Goal: Task Accomplishment & Management: Use online tool/utility

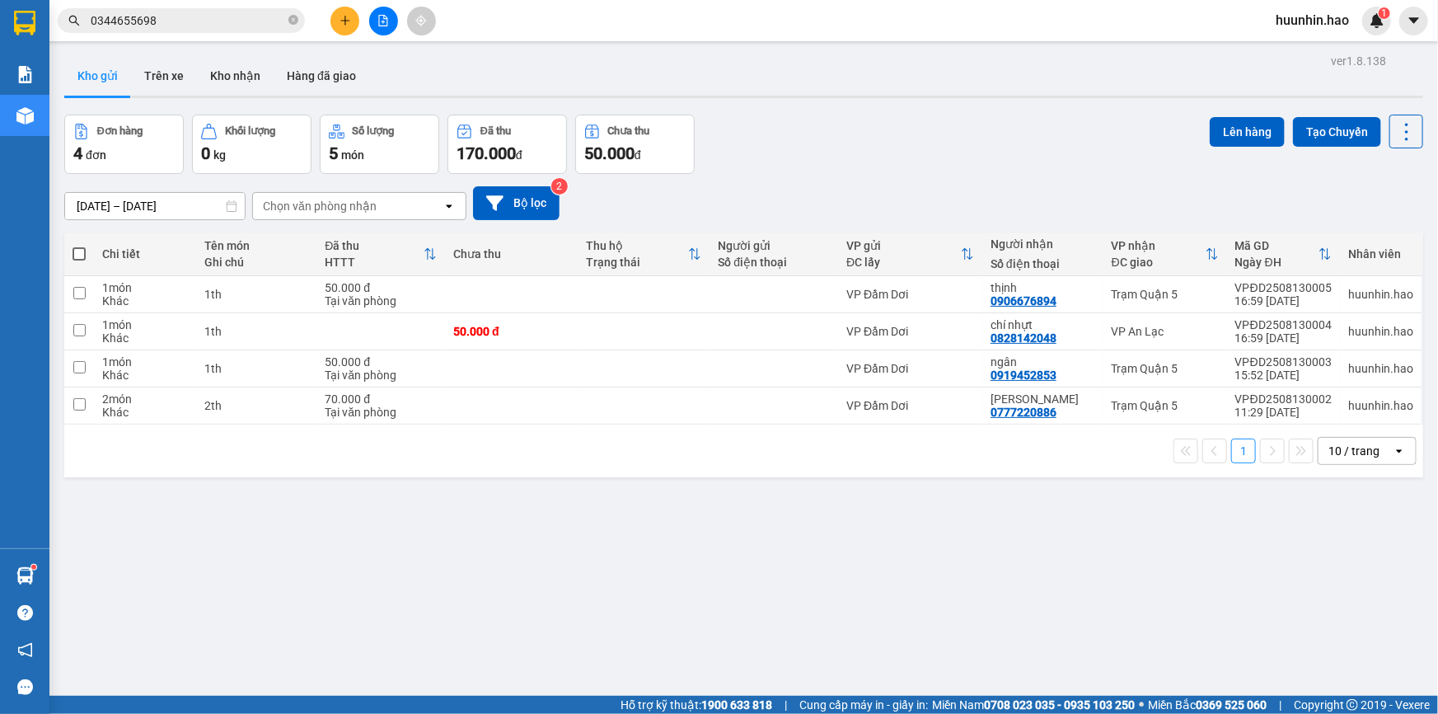
click at [117, 84] on button "Kho gửi" at bounding box center [97, 76] width 67 height 40
drag, startPoint x: 139, startPoint y: 73, endPoint x: 157, endPoint y: 75, distance: 17.5
click at [149, 74] on button "Trên xe" at bounding box center [164, 76] width 66 height 40
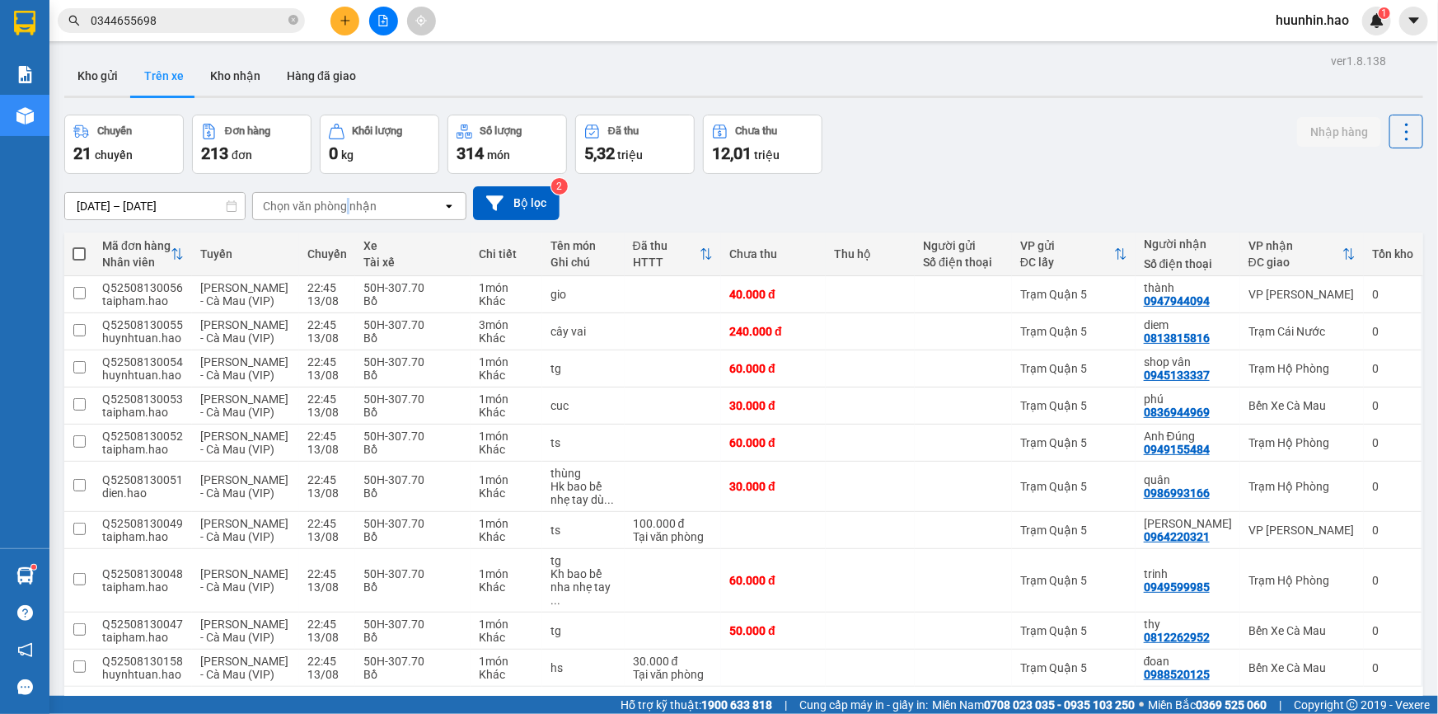
click at [347, 213] on div "Chọn văn phòng nhận" at bounding box center [320, 206] width 114 height 16
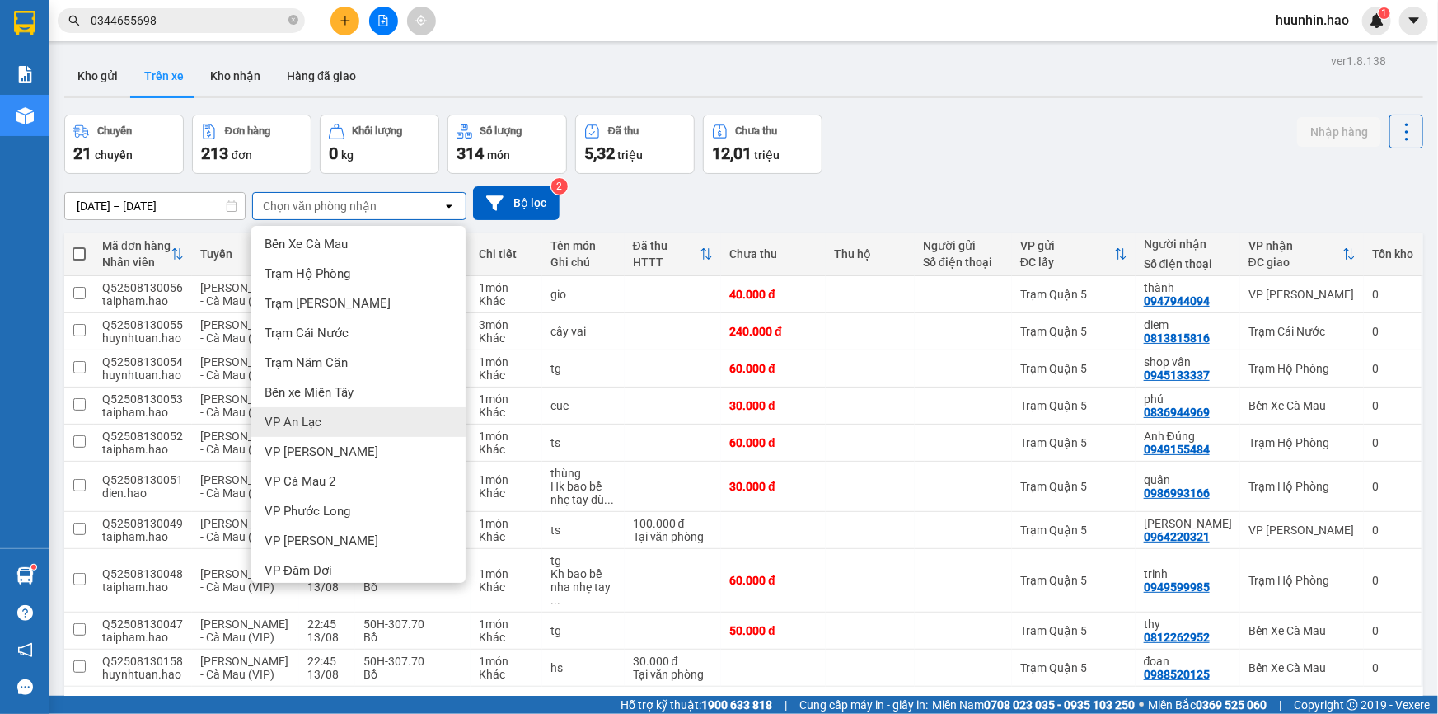
scroll to position [41, 0]
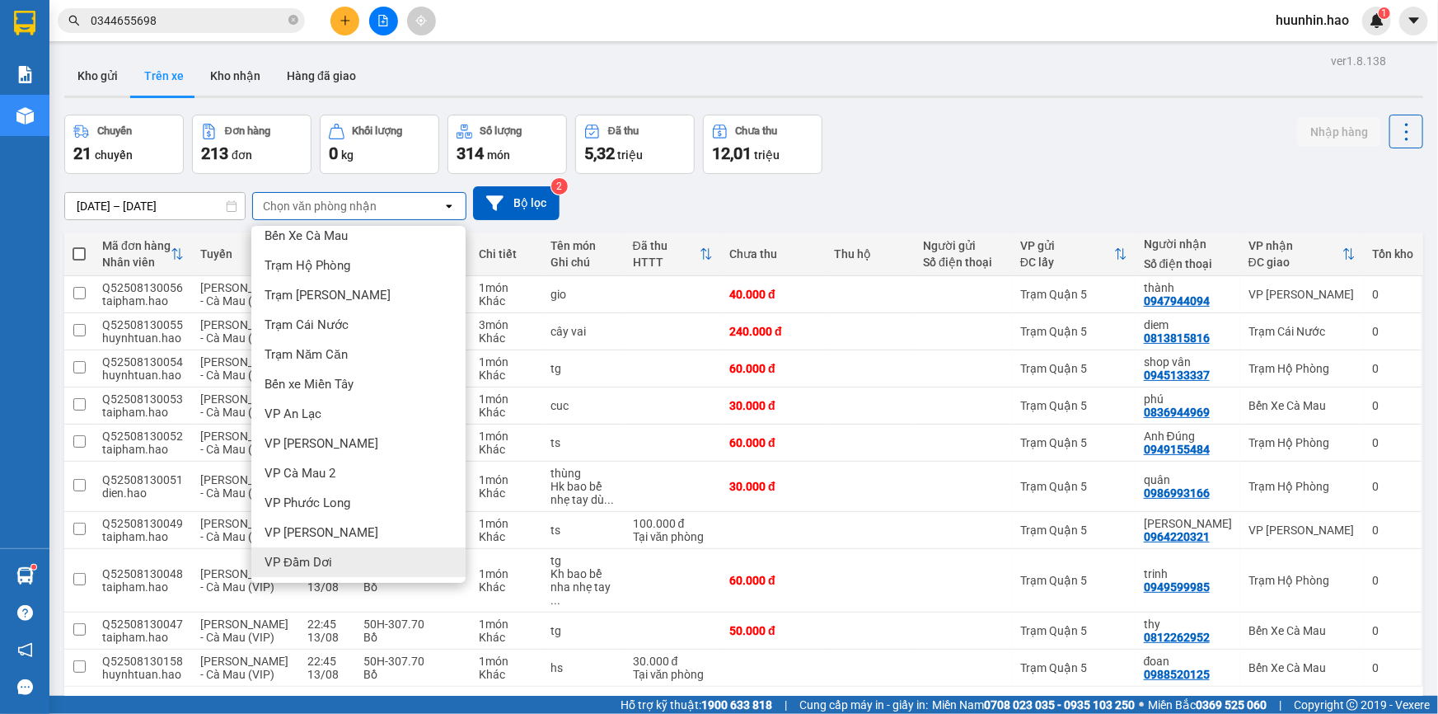
click at [359, 571] on div "VP Đầm Dơi" at bounding box center [358, 562] width 214 height 30
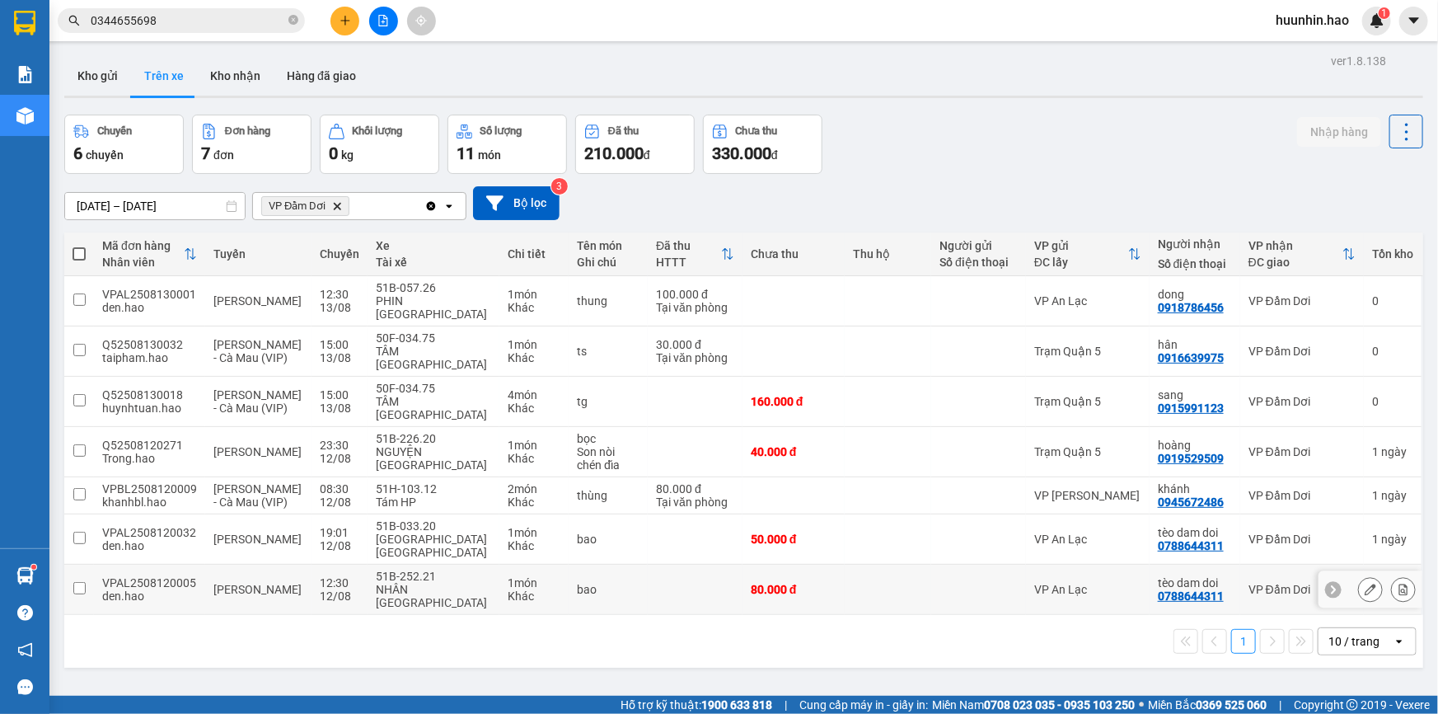
click at [1114, 583] on div "VP An Lạc" at bounding box center [1087, 589] width 107 height 13
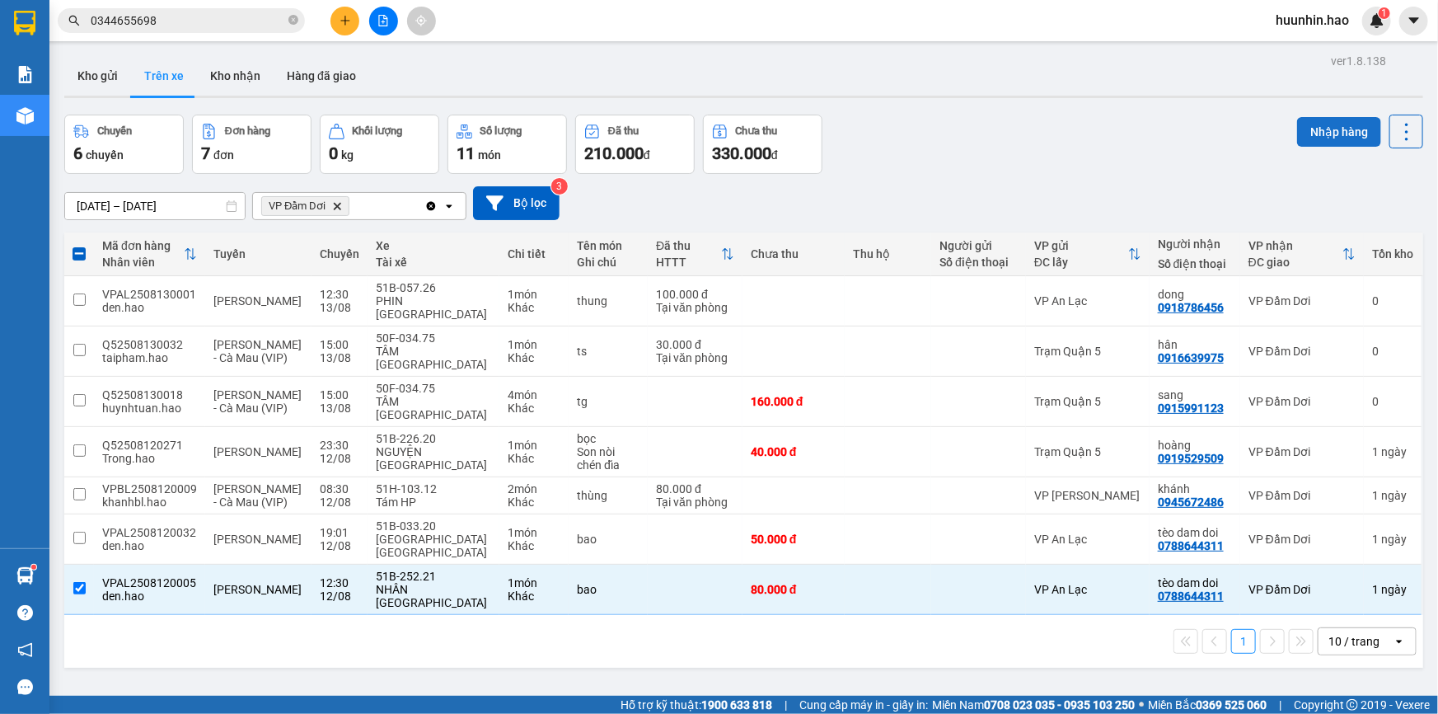
click at [1302, 126] on button "Nhập hàng" at bounding box center [1339, 132] width 84 height 30
checkbox input "false"
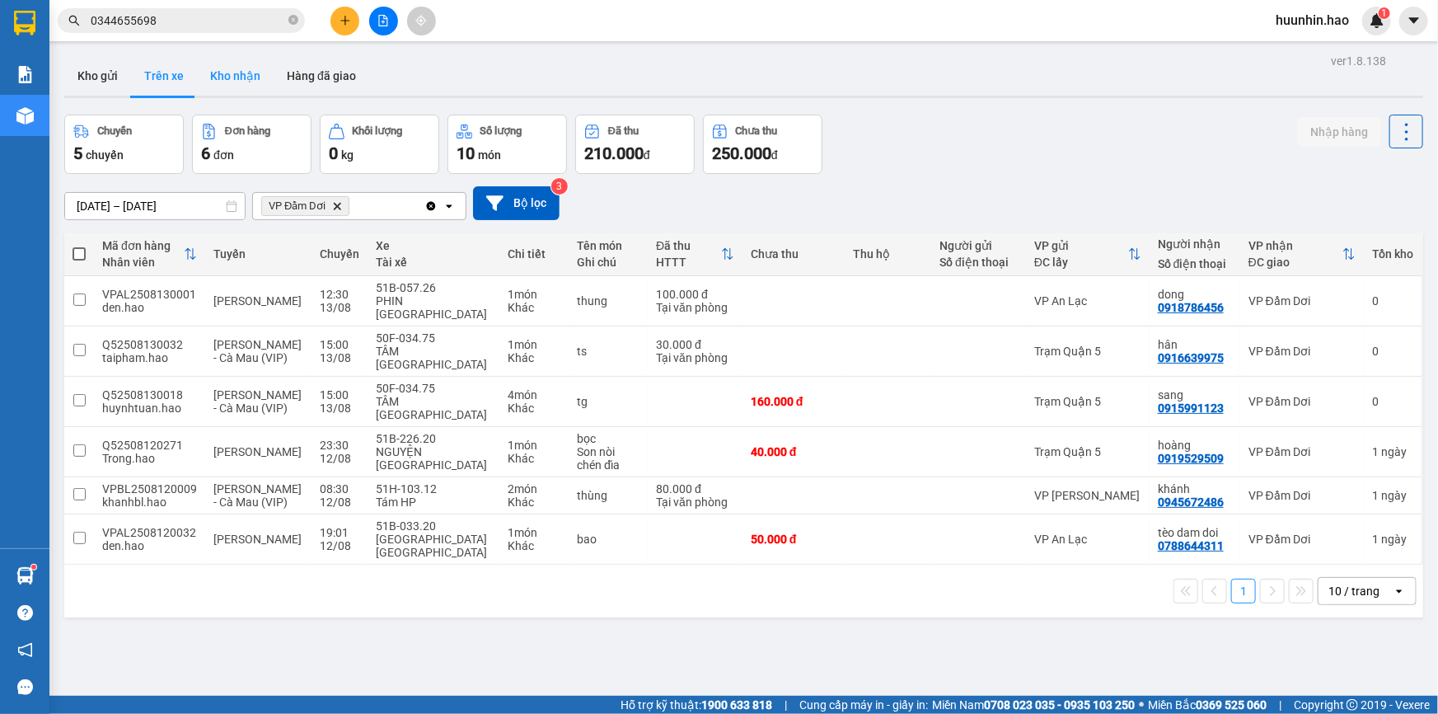
click at [222, 69] on button "Kho nhận" at bounding box center [235, 76] width 77 height 40
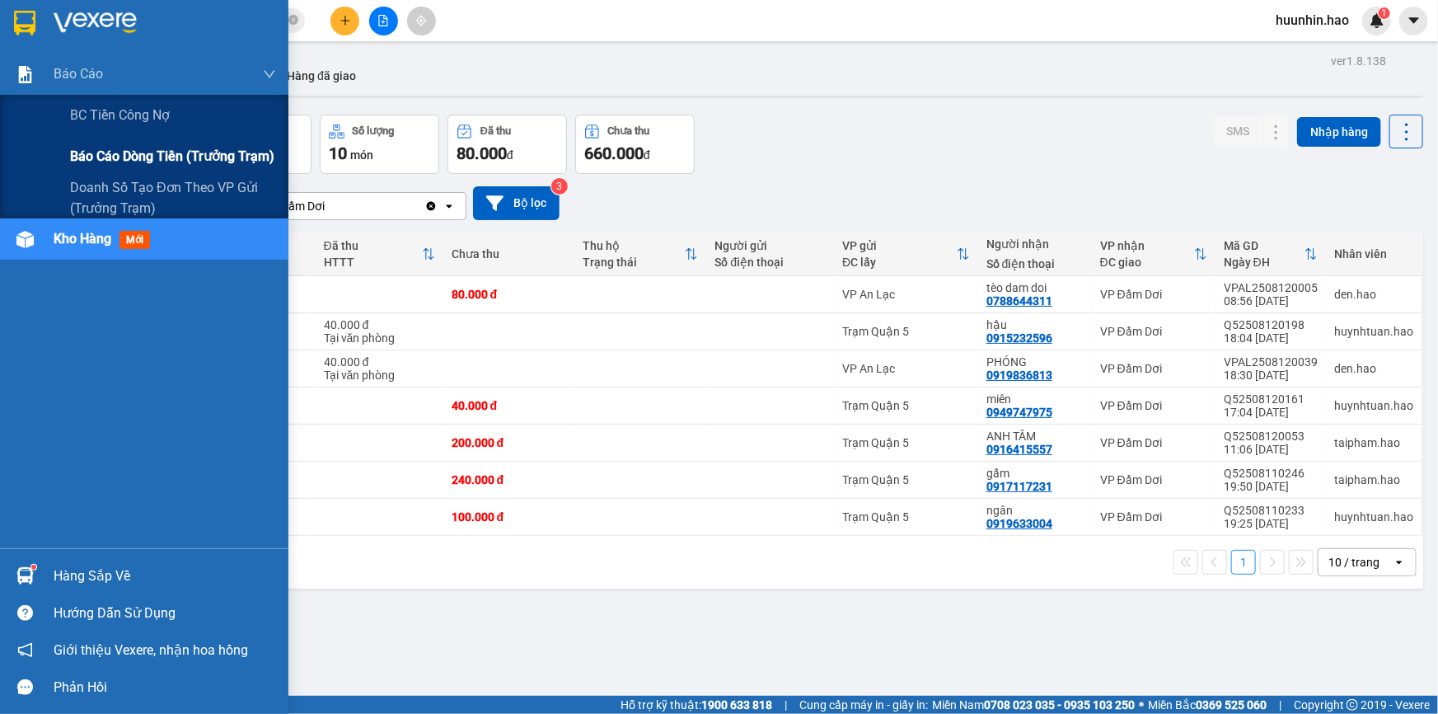
click at [115, 154] on span "Báo cáo dòng tiền (trưởng trạm)" at bounding box center [172, 156] width 204 height 21
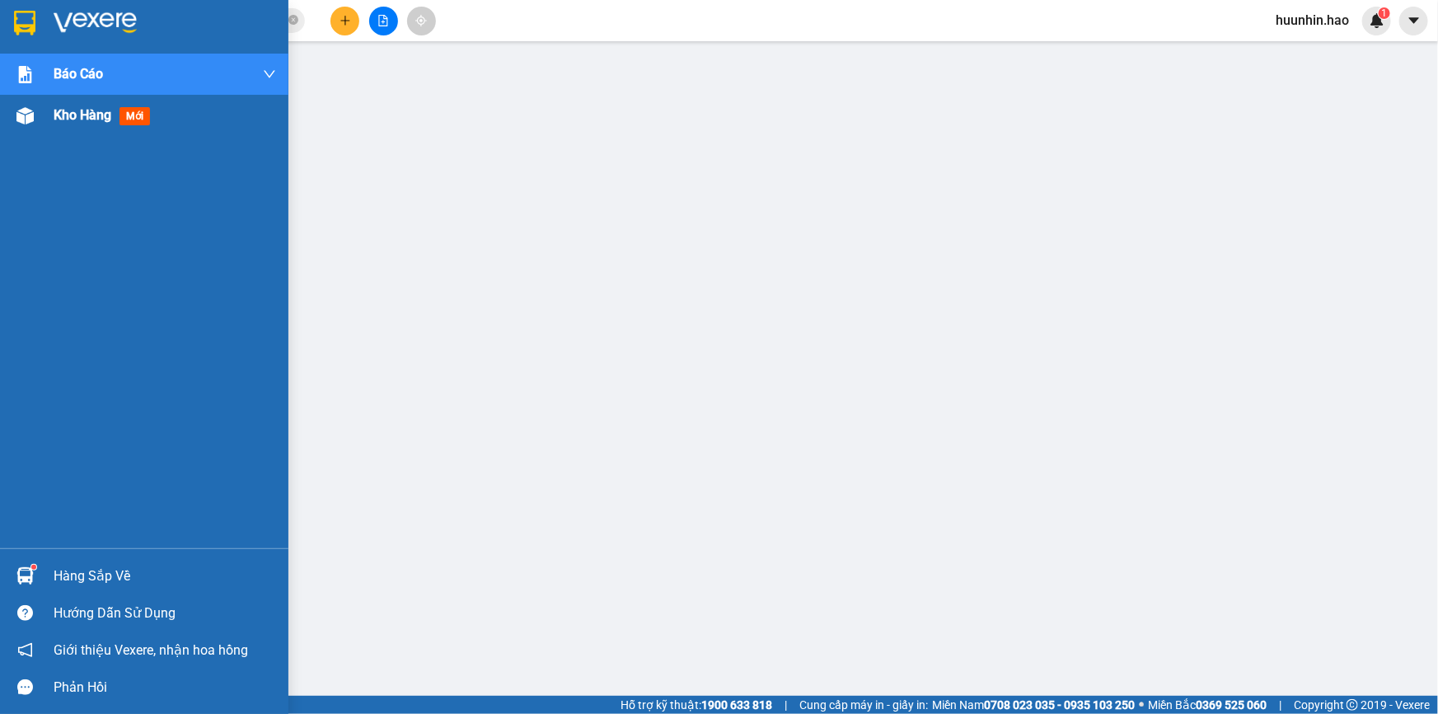
click at [121, 115] on div "Kho hàng mới" at bounding box center [105, 115] width 103 height 21
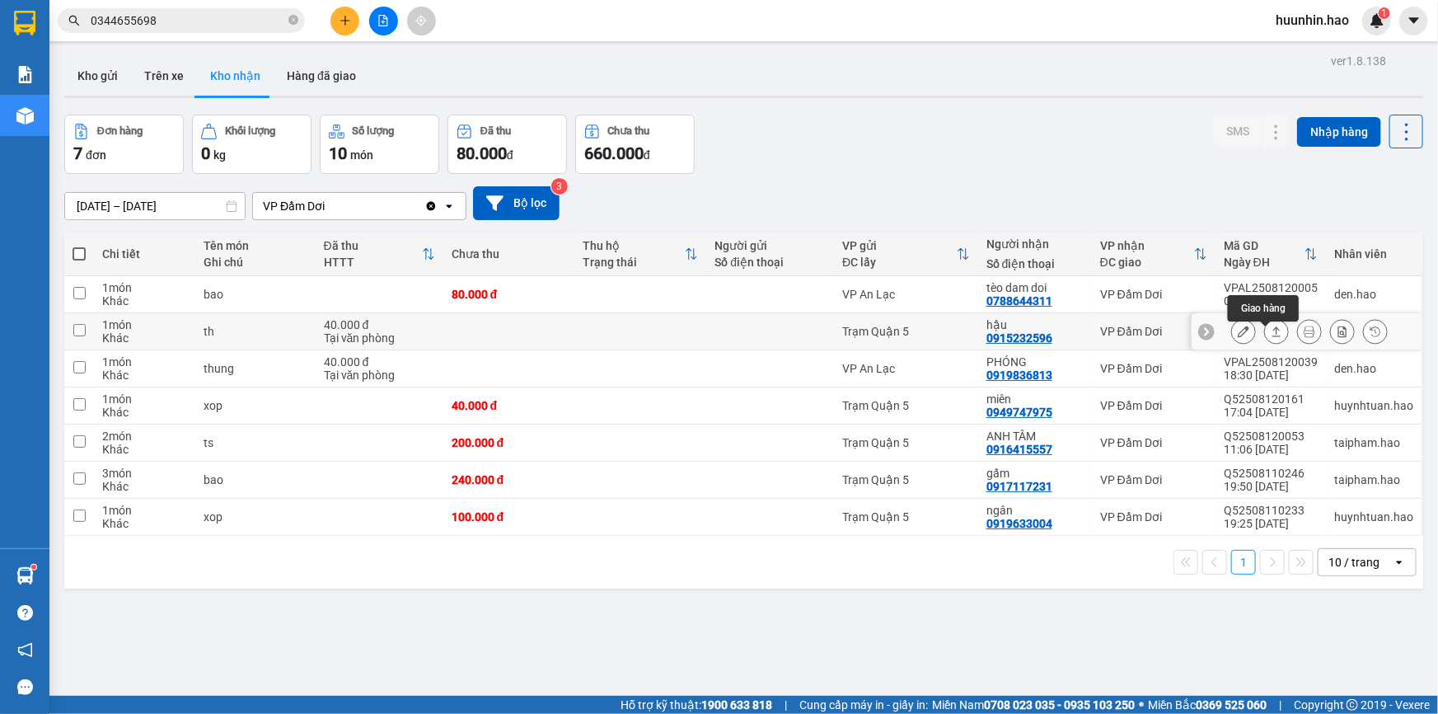
click at [1271, 337] on icon at bounding box center [1277, 332] width 12 height 12
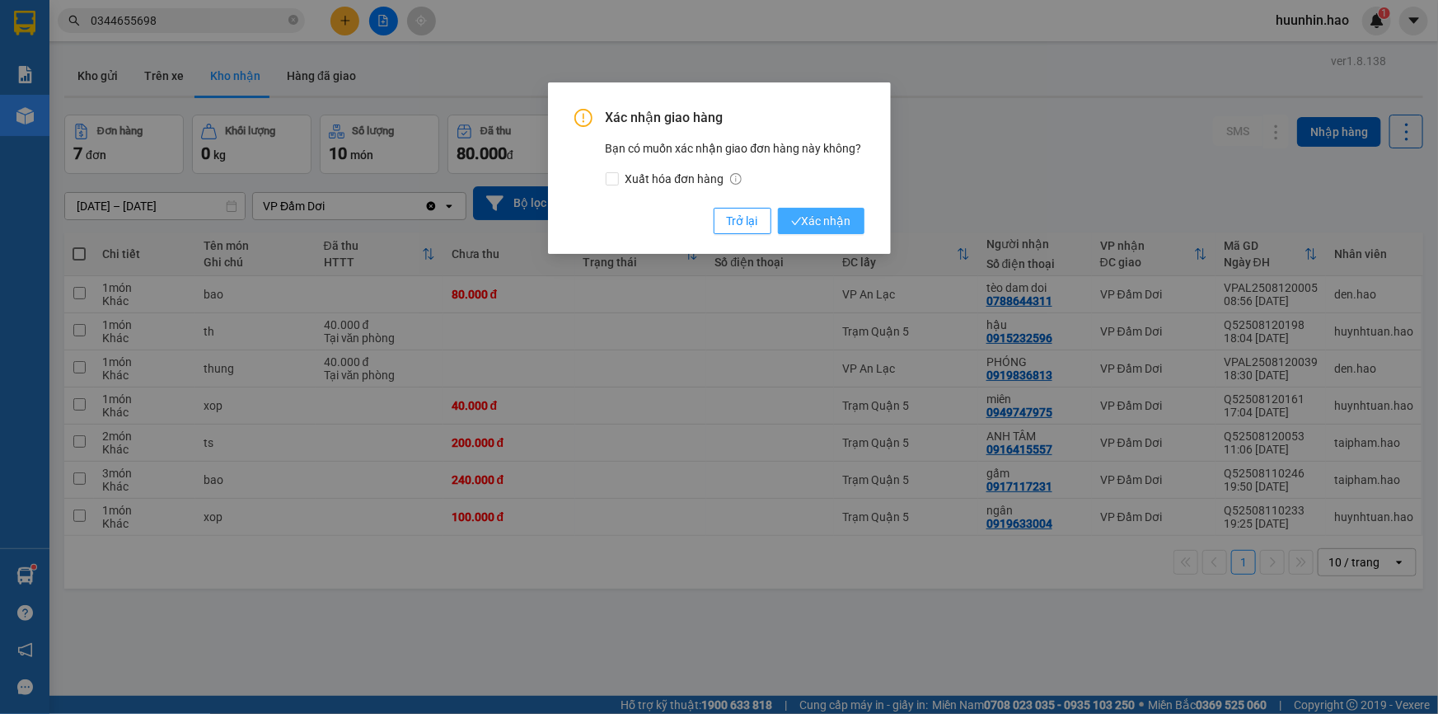
click at [834, 223] on span "Xác nhận" at bounding box center [821, 221] width 60 height 18
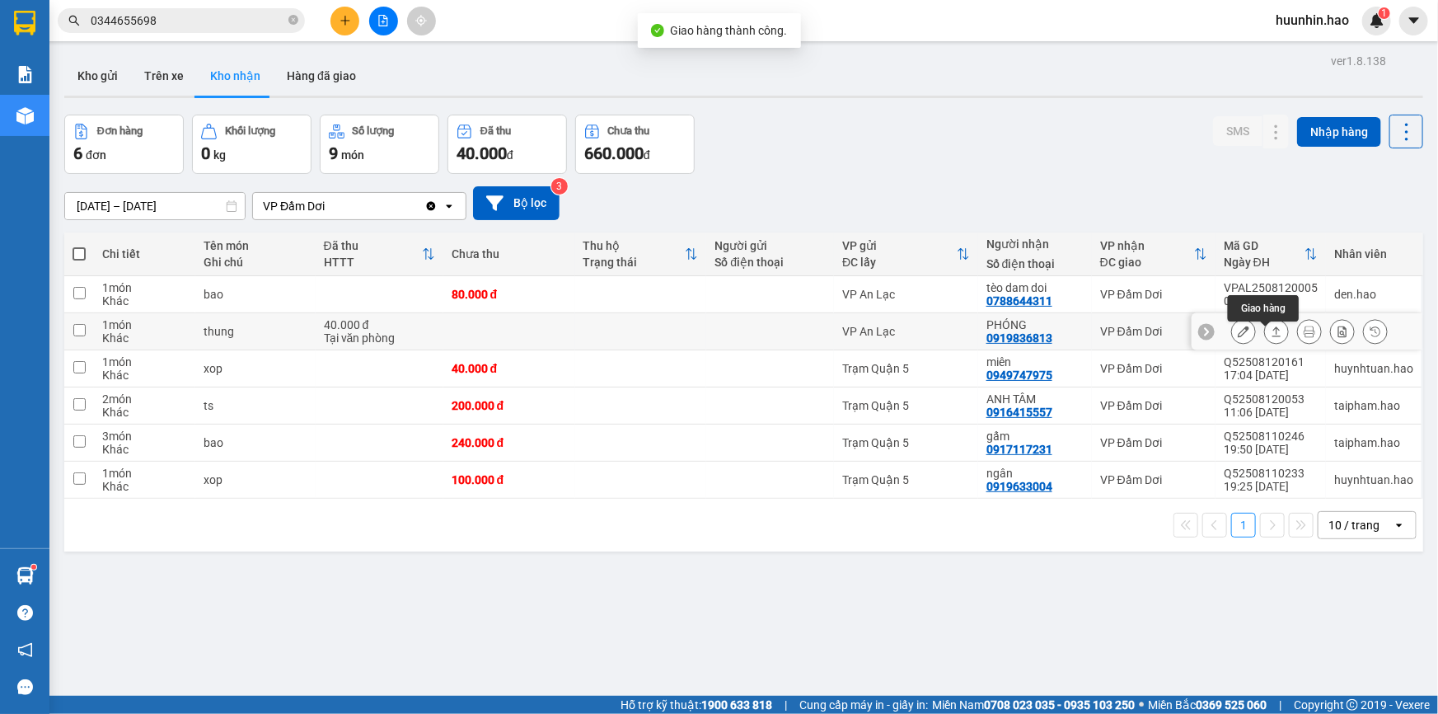
drag, startPoint x: 1265, startPoint y: 339, endPoint x: 1118, endPoint y: 341, distance: 146.7
click at [1271, 337] on icon at bounding box center [1277, 332] width 12 height 12
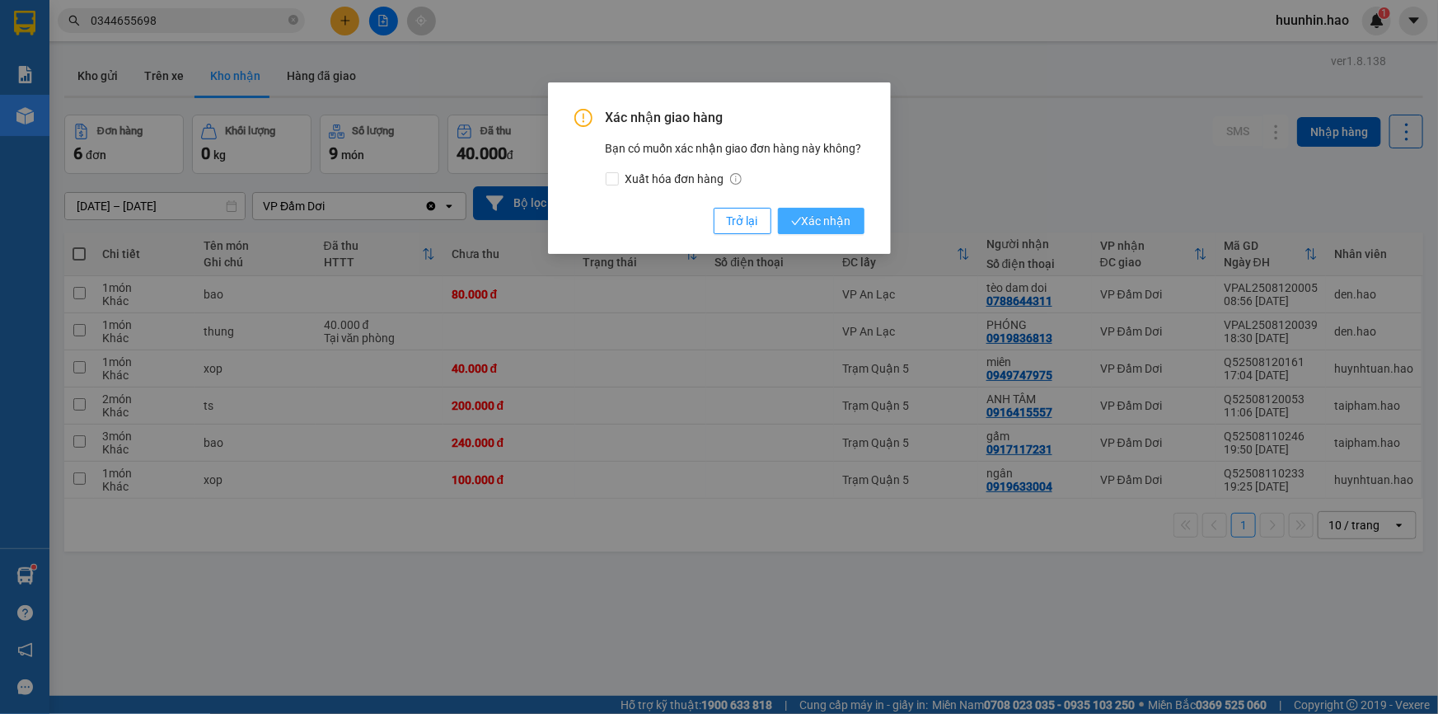
click at [817, 228] on span "Xác nhận" at bounding box center [821, 221] width 60 height 18
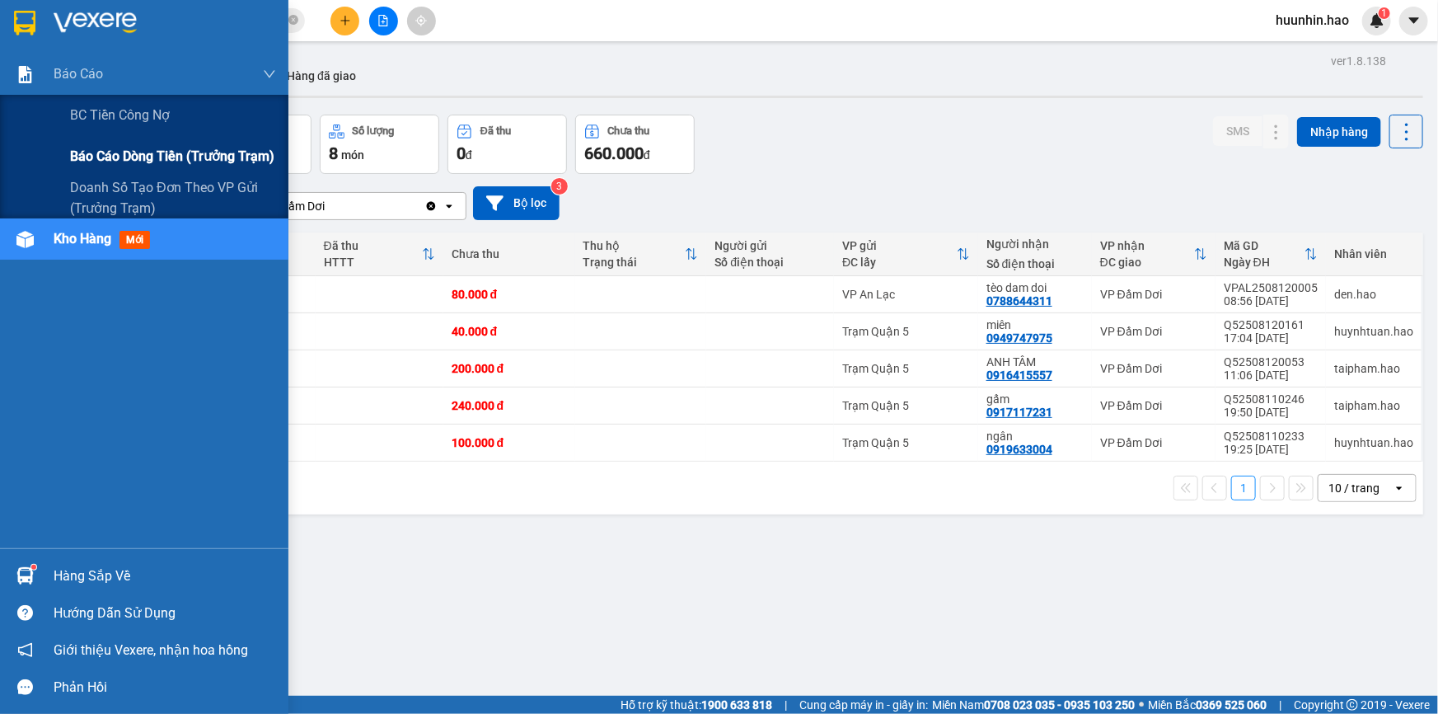
click at [103, 157] on span "Báo cáo dòng tiền (trưởng trạm)" at bounding box center [172, 156] width 204 height 21
